Goal: Information Seeking & Learning: Learn about a topic

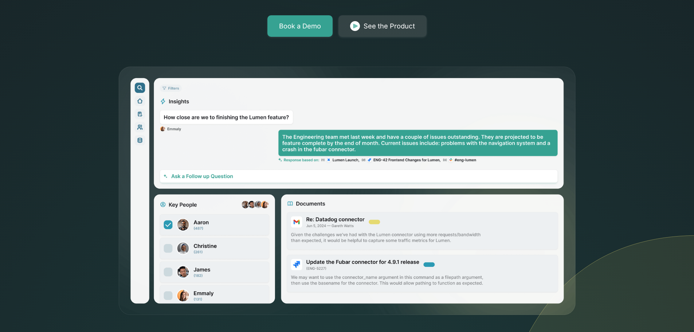
drag, startPoint x: 0, startPoint y: 0, endPoint x: 22, endPoint y: 159, distance: 160.3
click at [22, 159] on div "The only AI-powered enterprise search engine that keeps your data in your cloud…" at bounding box center [347, 67] width 694 height 498
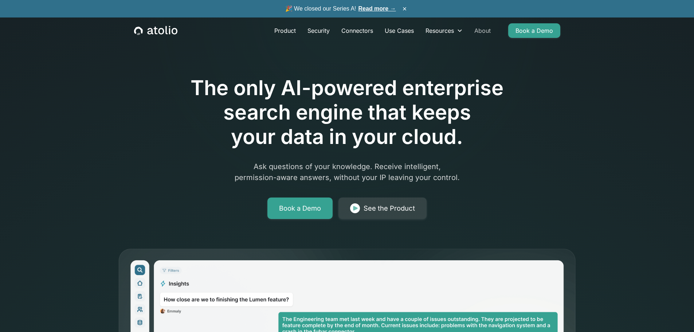
click at [477, 33] on link "About" at bounding box center [482, 30] width 28 height 15
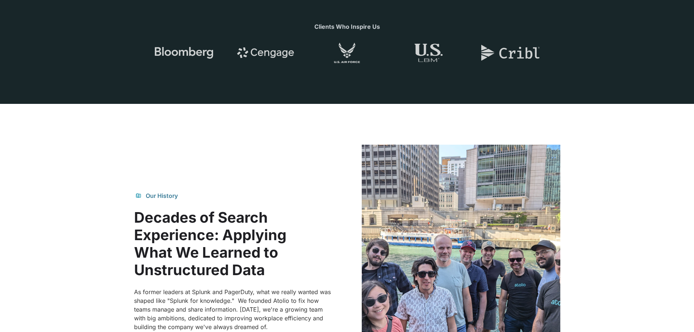
scroll to position [437, 0]
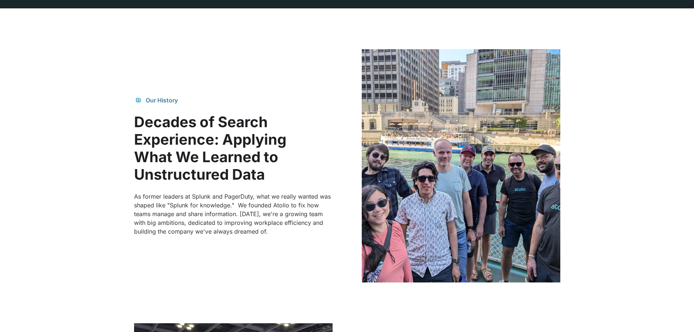
drag, startPoint x: 596, startPoint y: 206, endPoint x: 630, endPoint y: 230, distance: 42.1
click at [630, 230] on section "Our History Decades of Search Experience: Applying What We Learned to Unstructu…" at bounding box center [347, 165] width 694 height 315
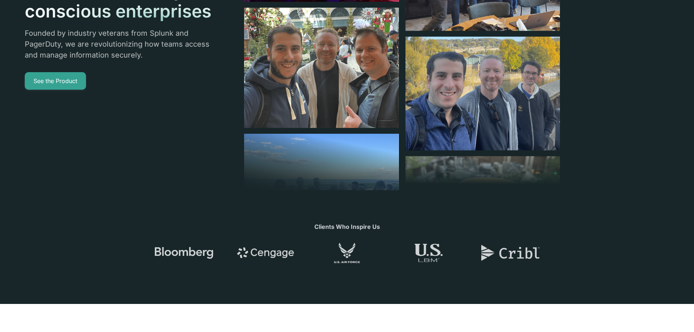
scroll to position [146, 0]
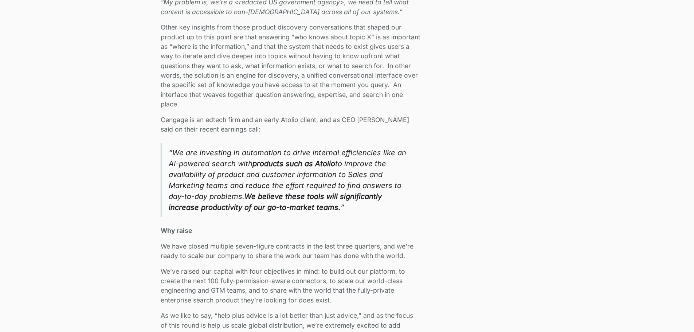
scroll to position [1129, 0]
